Goal: Transaction & Acquisition: Download file/media

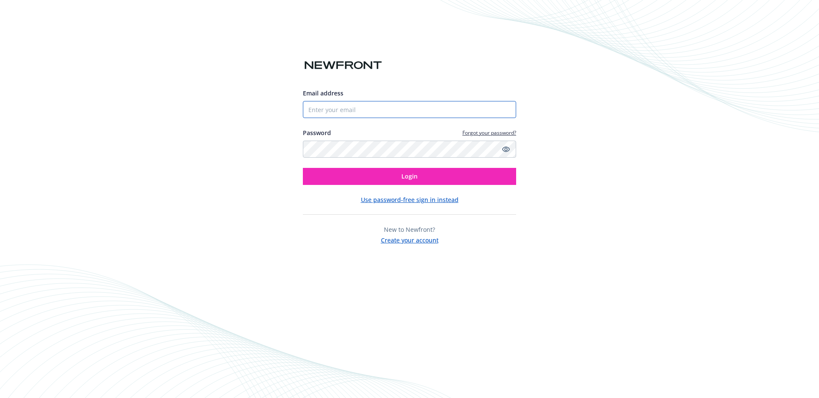
click at [357, 101] on input "Email address" at bounding box center [409, 109] width 213 height 17
type input "[EMAIL_ADDRESS][PERSON_NAME][DOMAIN_NAME]"
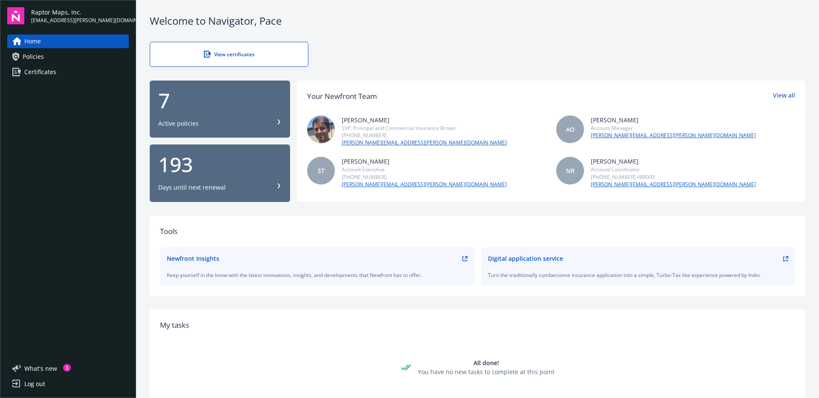
click at [223, 114] on div "7 Active policies" at bounding box center [219, 109] width 123 height 38
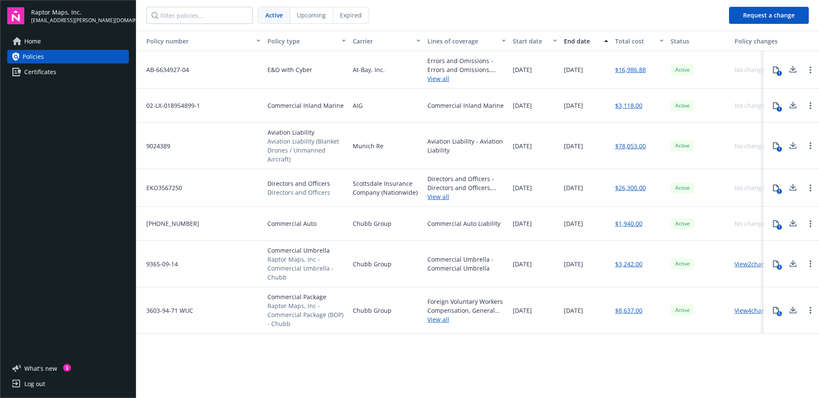
click at [178, 140] on div "9024389" at bounding box center [200, 146] width 128 height 46
click at [160, 144] on span "9024389" at bounding box center [154, 146] width 31 height 9
click at [792, 146] on icon at bounding box center [793, 144] width 6 height 5
